Goal: Information Seeking & Learning: Learn about a topic

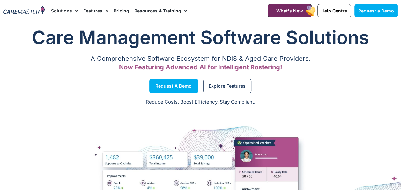
drag, startPoint x: 0, startPoint y: 0, endPoint x: 31, endPoint y: 11, distance: 32.9
click at [31, 11] on img at bounding box center [23, 10] width 41 height 9
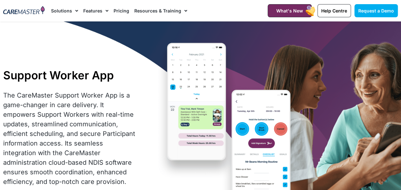
drag, startPoint x: 0, startPoint y: 0, endPoint x: 40, endPoint y: 9, distance: 40.6
click at [40, 9] on img at bounding box center [23, 10] width 41 height 9
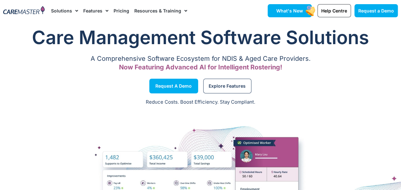
click at [305, 9] on link "What's New" at bounding box center [290, 10] width 44 height 13
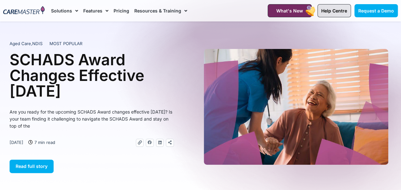
click at [328, 14] on link "Help Centre" at bounding box center [335, 10] width 34 height 13
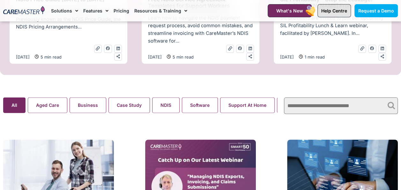
scroll to position [385, 0]
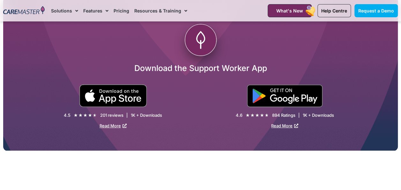
scroll to position [1169, 0]
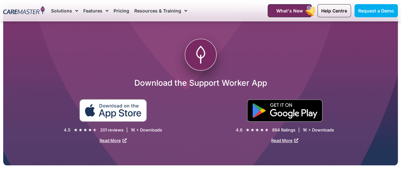
click at [128, 112] on img at bounding box center [113, 110] width 68 height 23
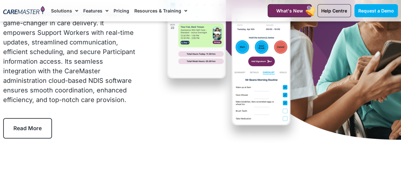
scroll to position [128, 0]
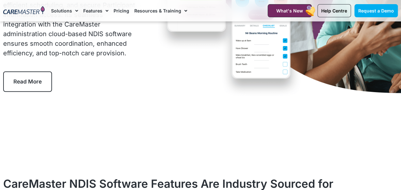
click at [31, 81] on span "Read More" at bounding box center [27, 81] width 28 height 6
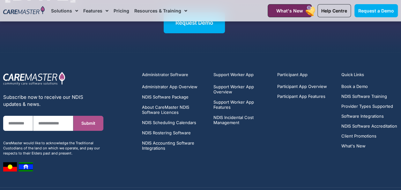
scroll to position [2417, 0]
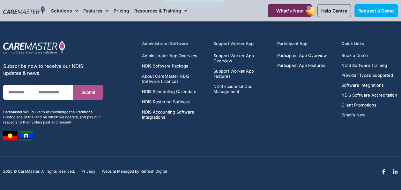
click at [287, 42] on h5 "Participant App" at bounding box center [305, 44] width 57 height 6
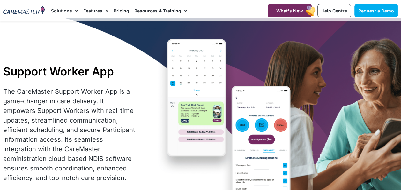
scroll to position [0, 0]
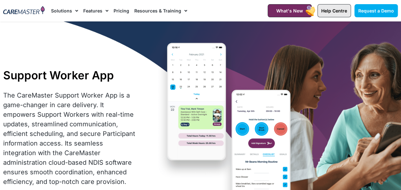
click at [329, 11] on span "Help Centre" at bounding box center [334, 10] width 26 height 5
